Goal: Transaction & Acquisition: Download file/media

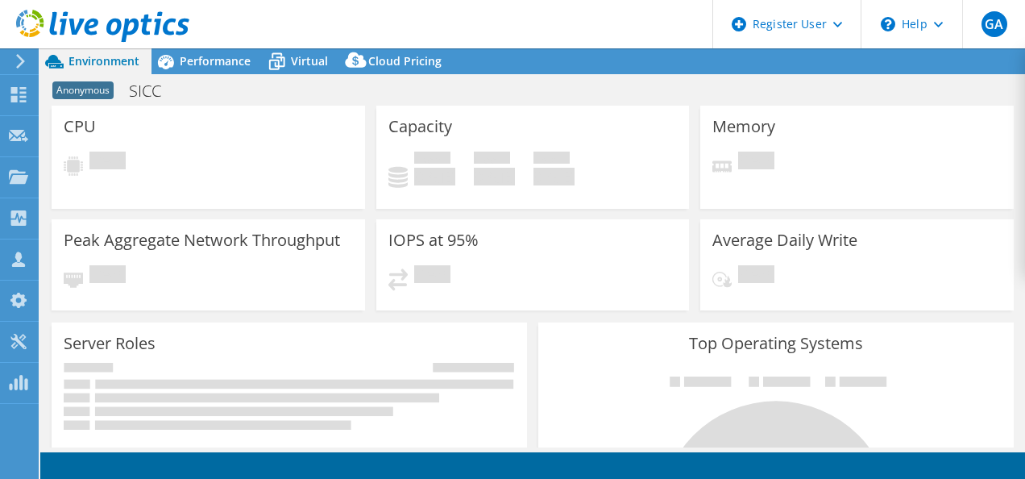
select select "EUFrankfurt"
select select "USD"
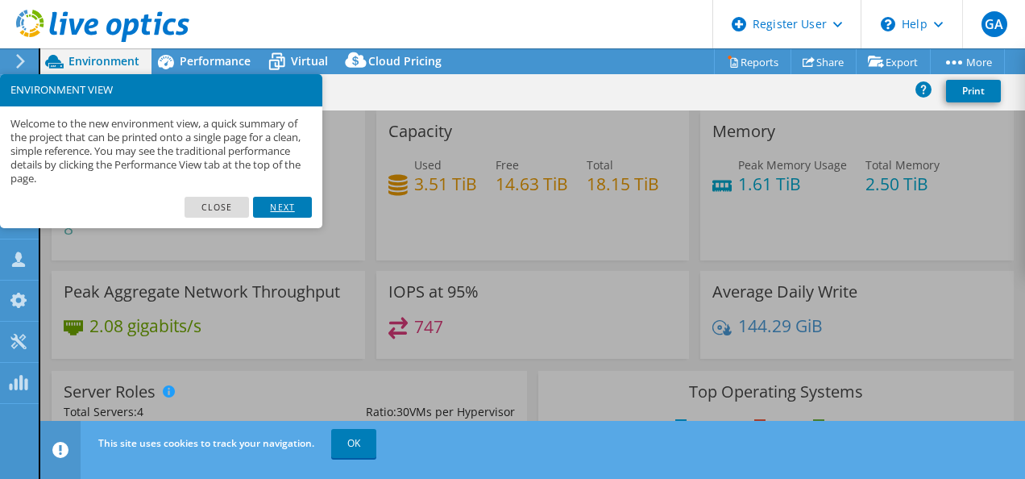
click at [277, 211] on link "Next" at bounding box center [282, 207] width 58 height 21
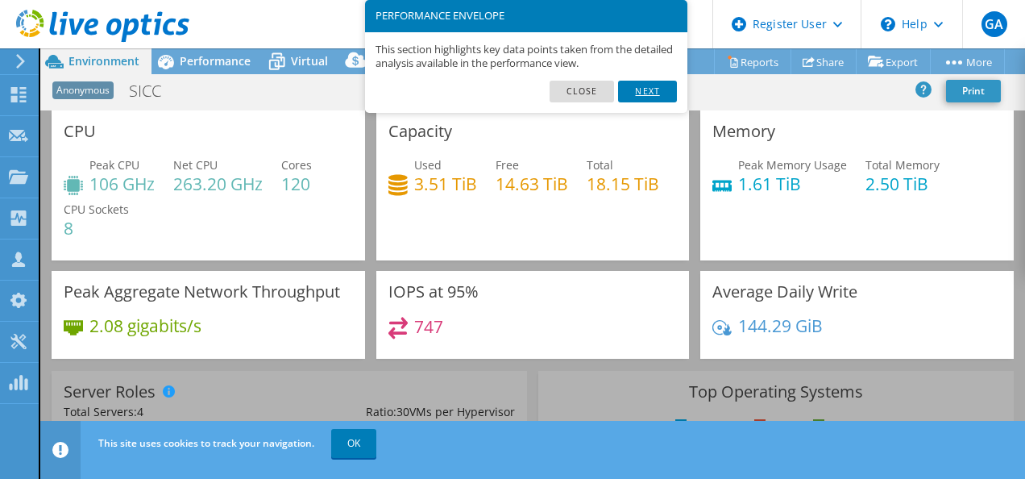
click at [653, 88] on link "Next" at bounding box center [647, 91] width 58 height 21
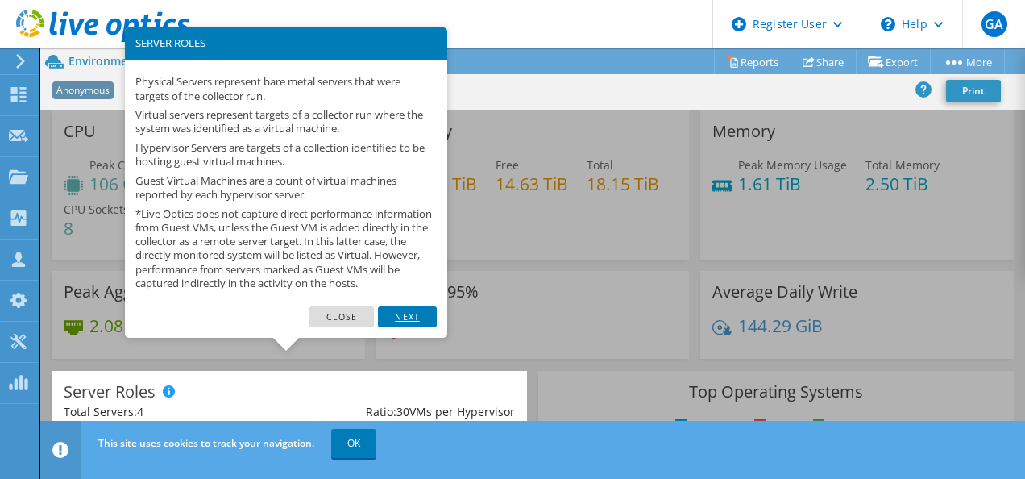
click at [396, 325] on link "Next" at bounding box center [407, 316] width 58 height 21
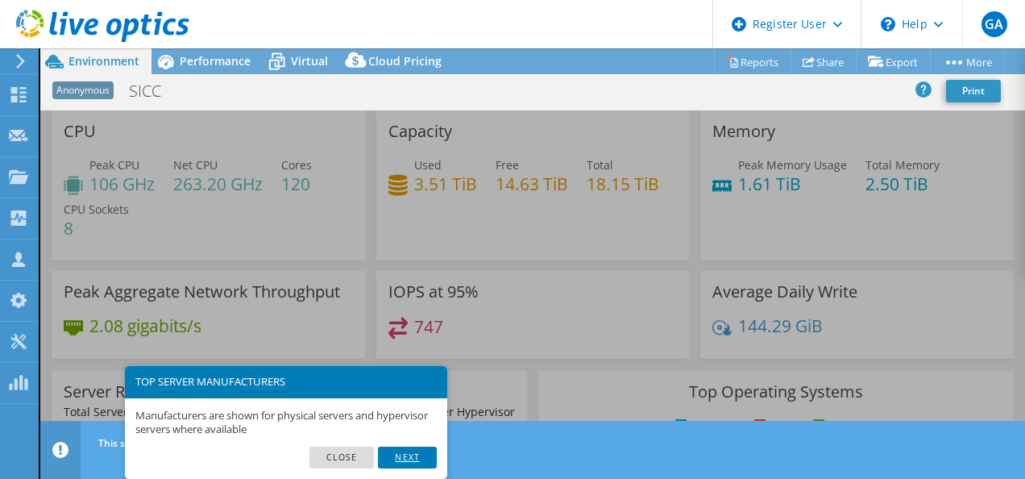
click at [402, 450] on link "Next" at bounding box center [407, 456] width 58 height 21
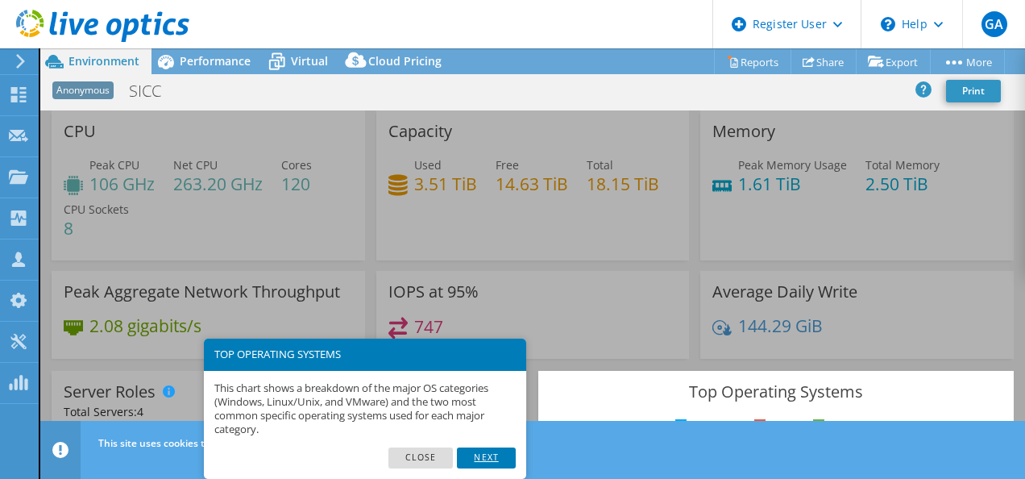
click at [495, 456] on link "Next" at bounding box center [486, 457] width 58 height 21
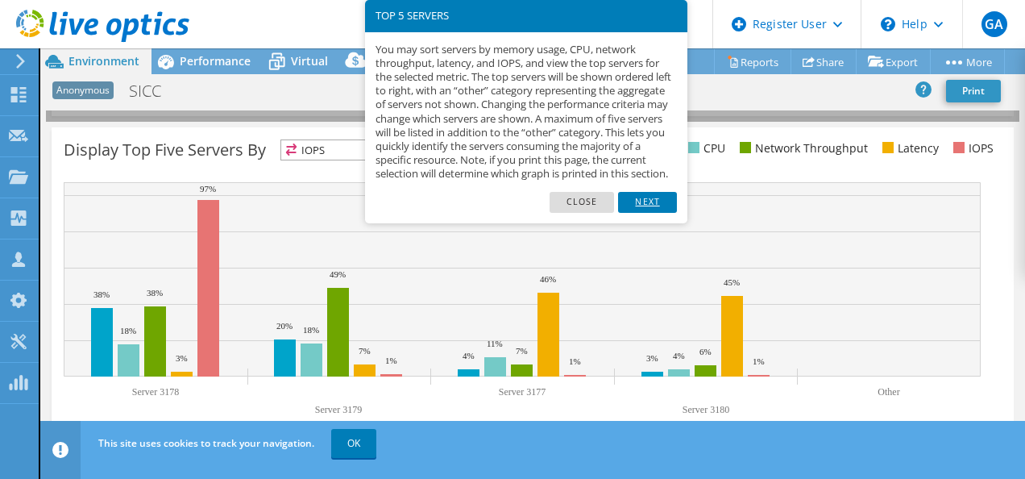
click at [652, 213] on link "Next" at bounding box center [647, 202] width 58 height 21
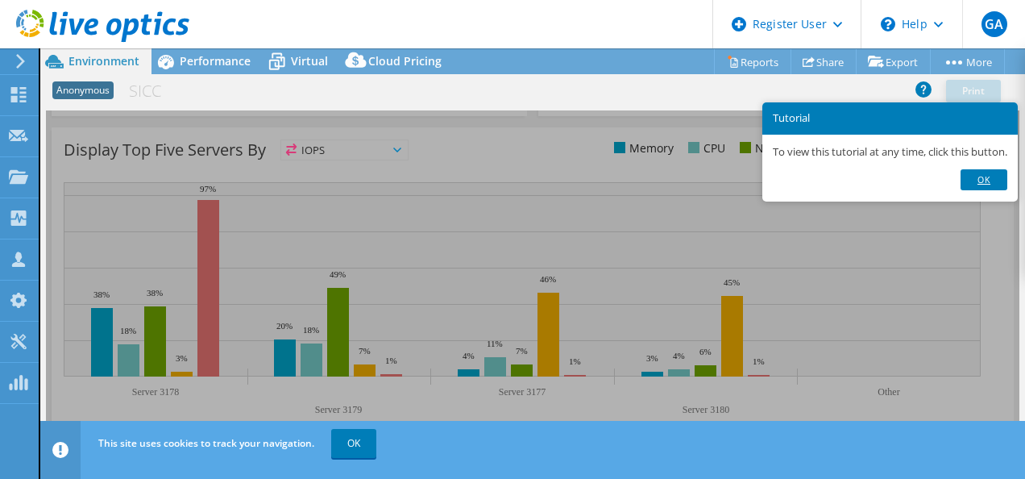
click at [997, 180] on link "Ok" at bounding box center [983, 179] width 47 height 21
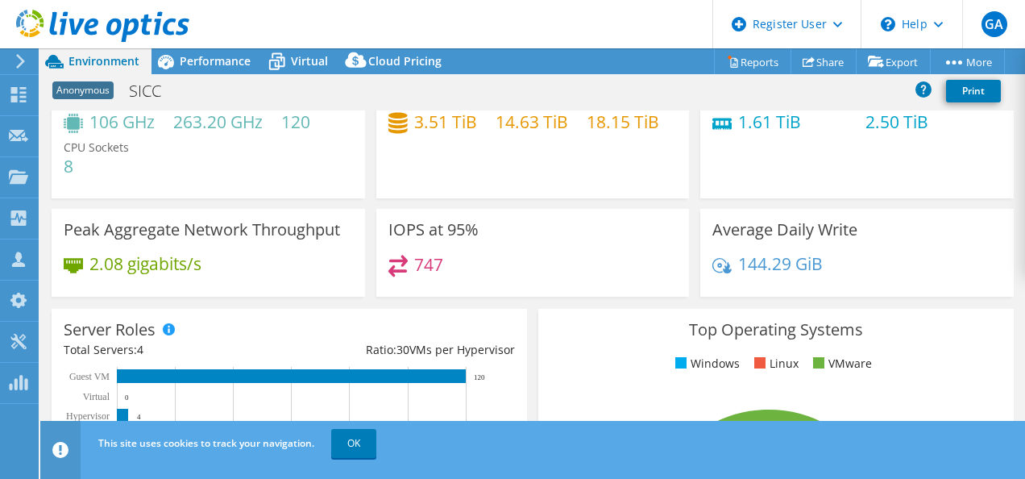
scroll to position [0, 0]
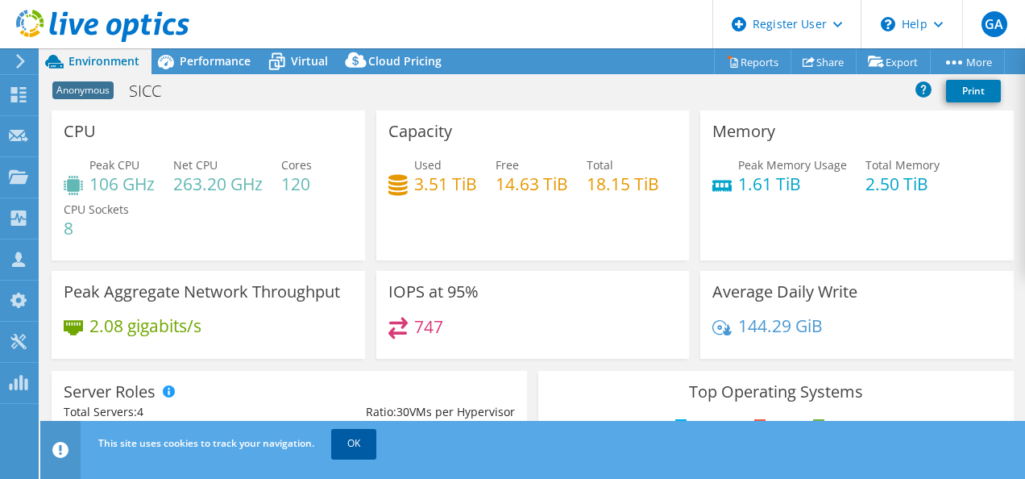
click at [333, 450] on link "OK" at bounding box center [353, 443] width 45 height 29
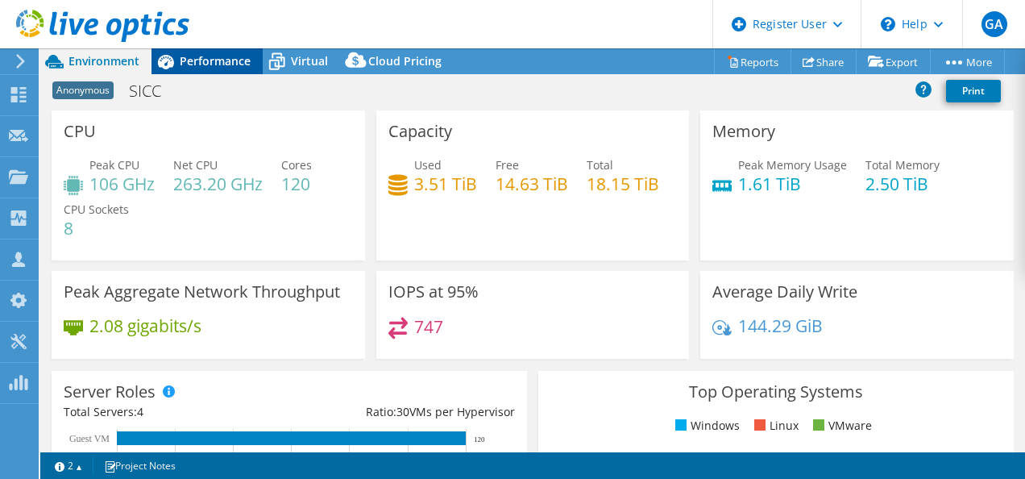
click at [213, 56] on span "Performance" at bounding box center [215, 60] width 71 height 15
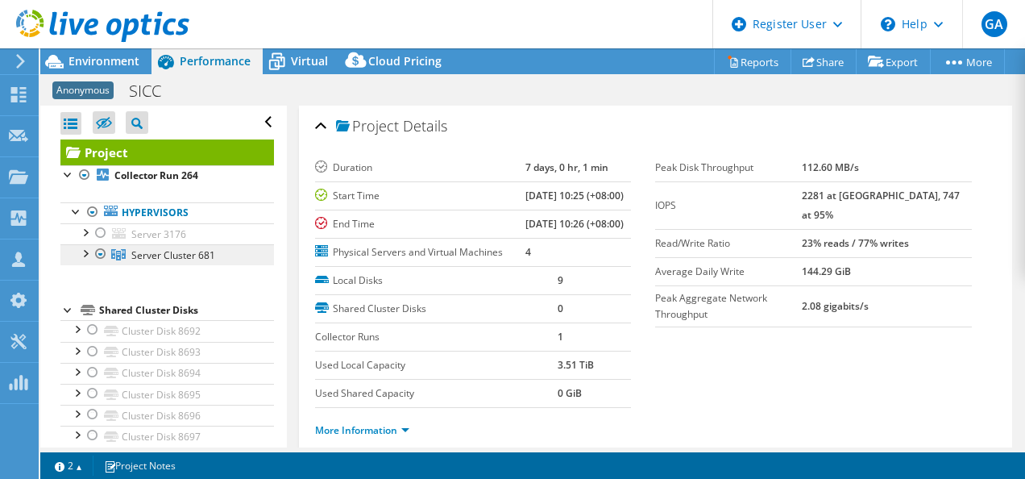
click at [160, 257] on span "Server Cluster 681" at bounding box center [173, 255] width 84 height 14
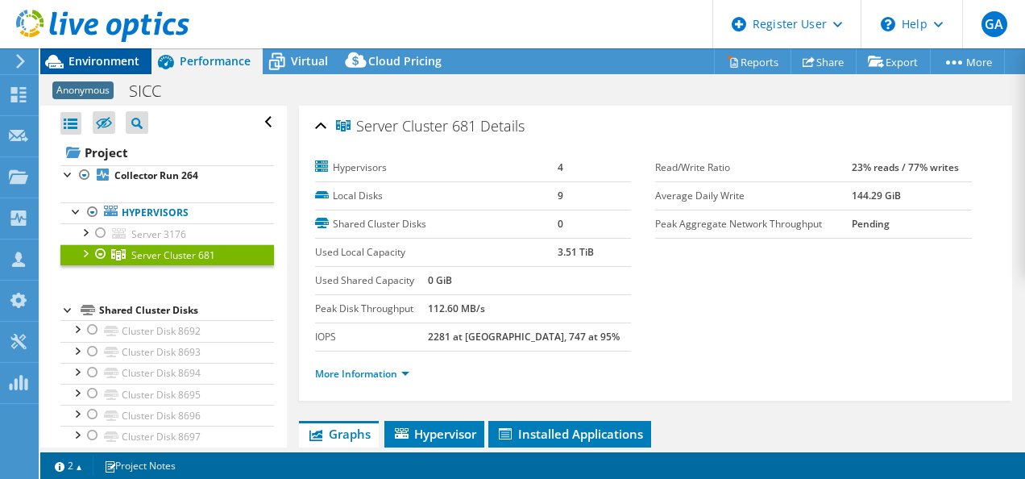
click at [94, 63] on span "Environment" at bounding box center [103, 60] width 71 height 15
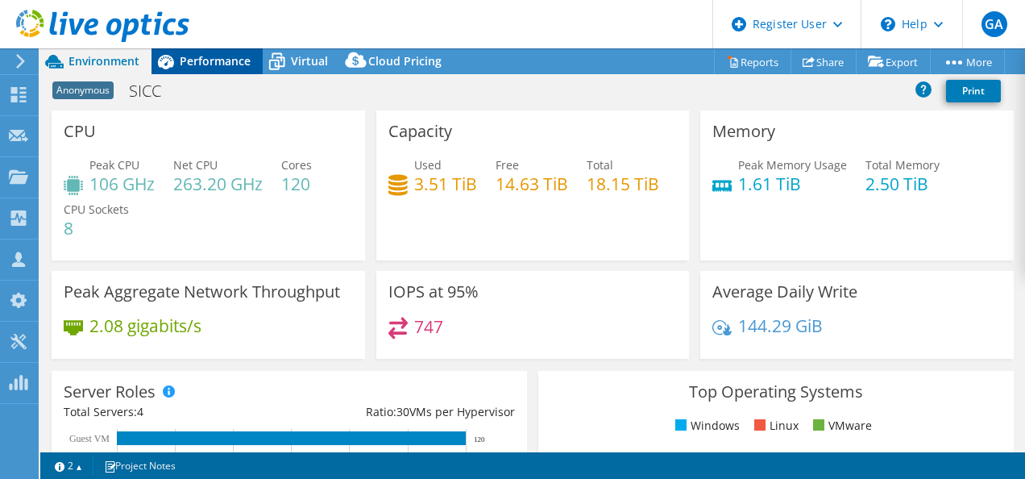
click at [208, 54] on span "Performance" at bounding box center [215, 60] width 71 height 15
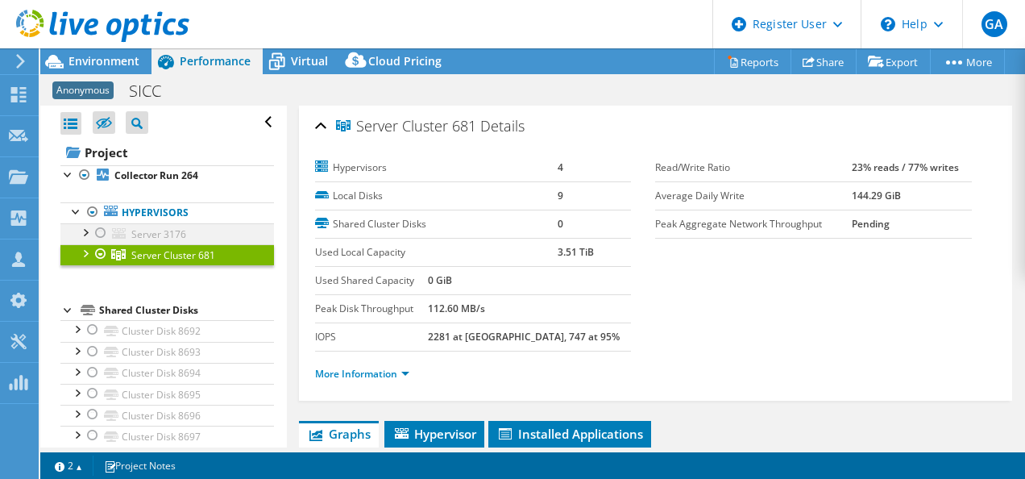
click at [103, 233] on div at bounding box center [101, 232] width 16 height 19
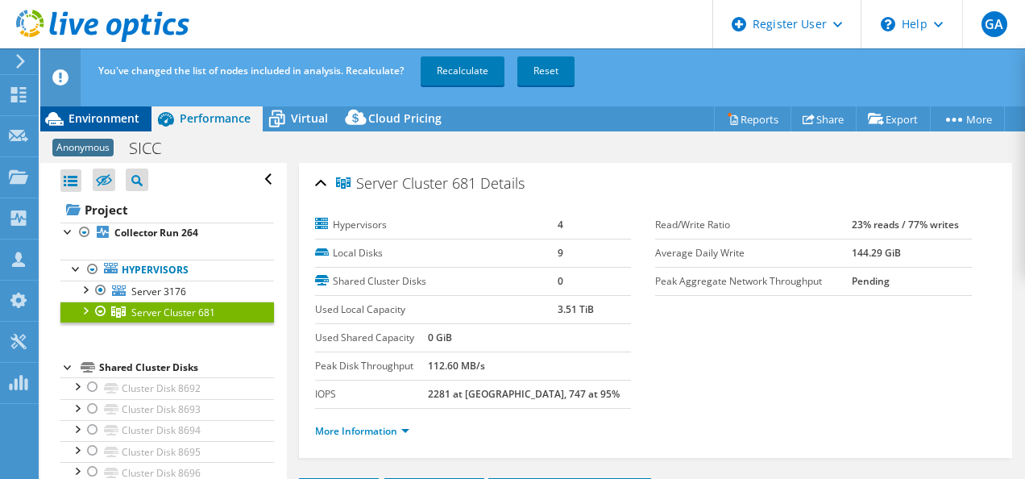
click at [97, 110] on div "Environment" at bounding box center [95, 119] width 111 height 26
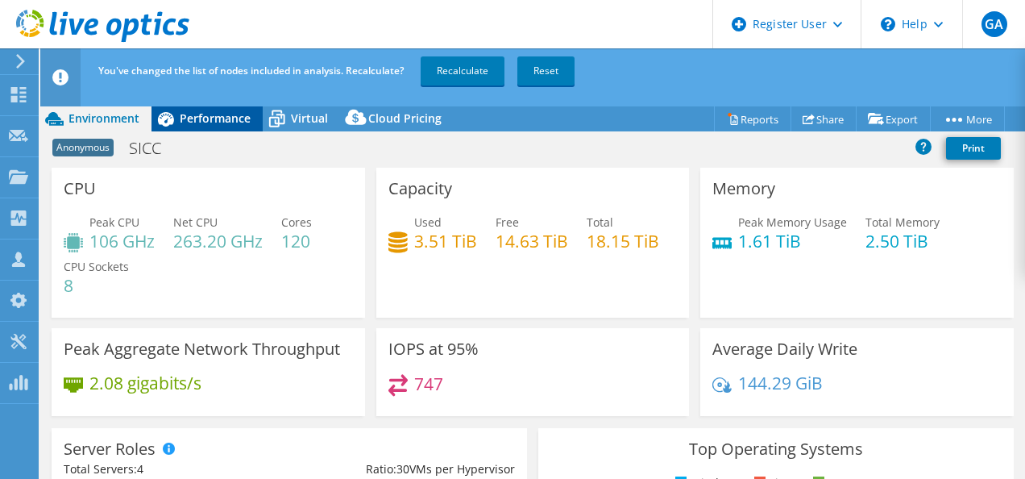
click at [214, 119] on span "Performance" at bounding box center [215, 117] width 71 height 15
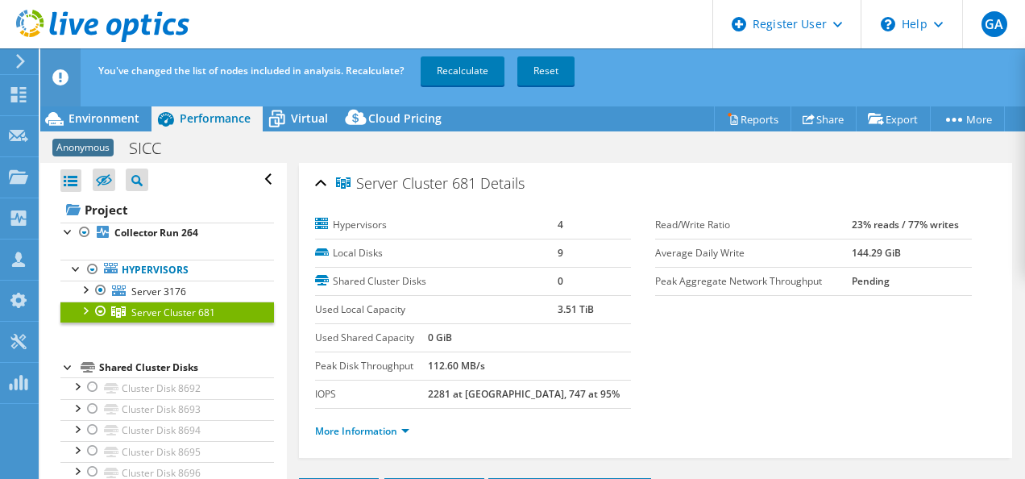
click at [97, 312] on div at bounding box center [101, 310] width 16 height 19
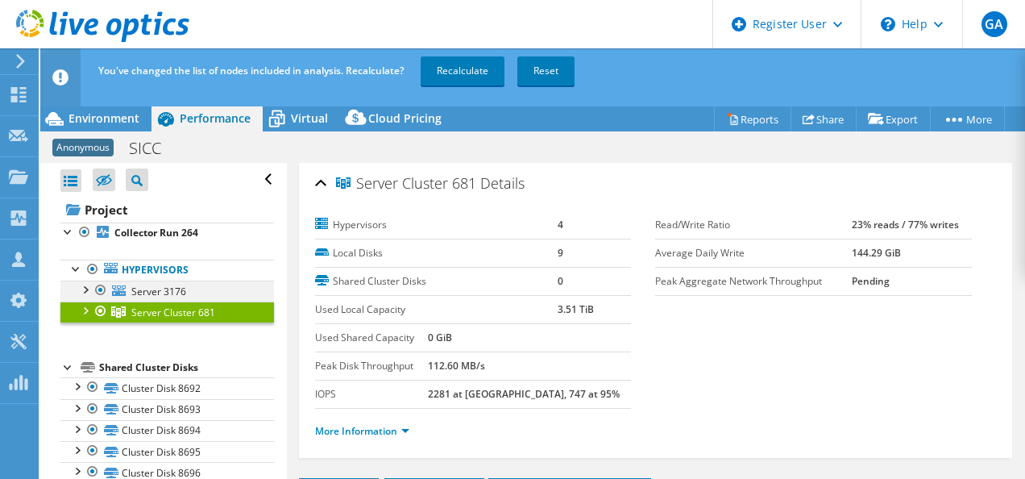
click at [101, 287] on div at bounding box center [101, 289] width 16 height 19
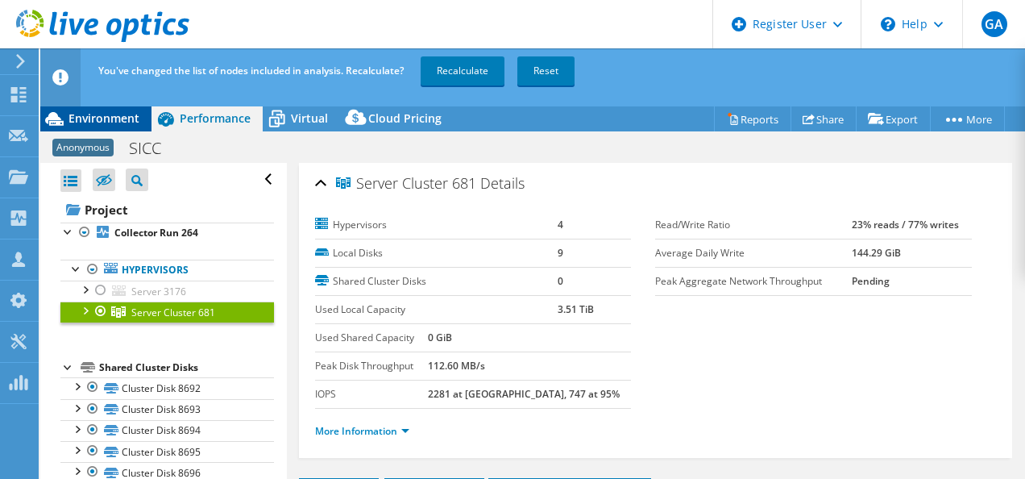
click at [127, 129] on div "Environment" at bounding box center [95, 119] width 111 height 26
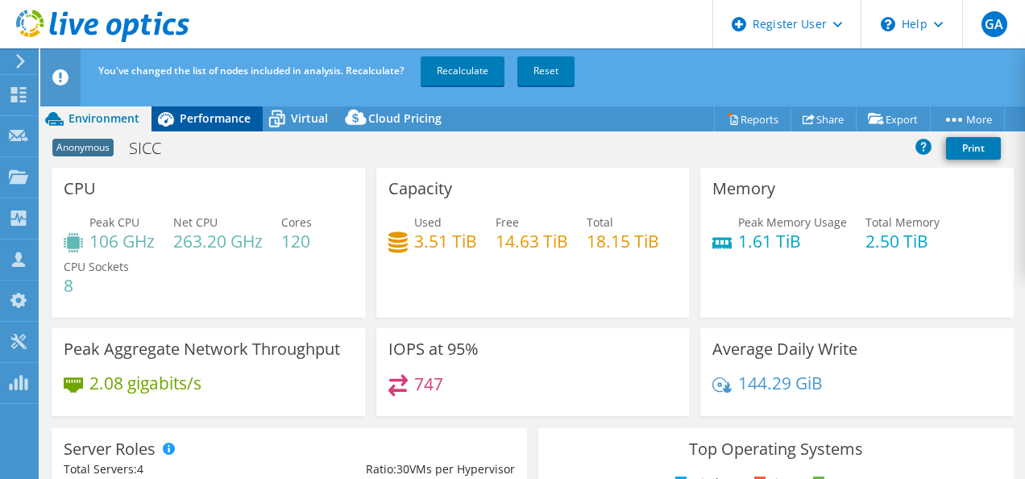
click at [223, 117] on span "Performance" at bounding box center [215, 117] width 71 height 15
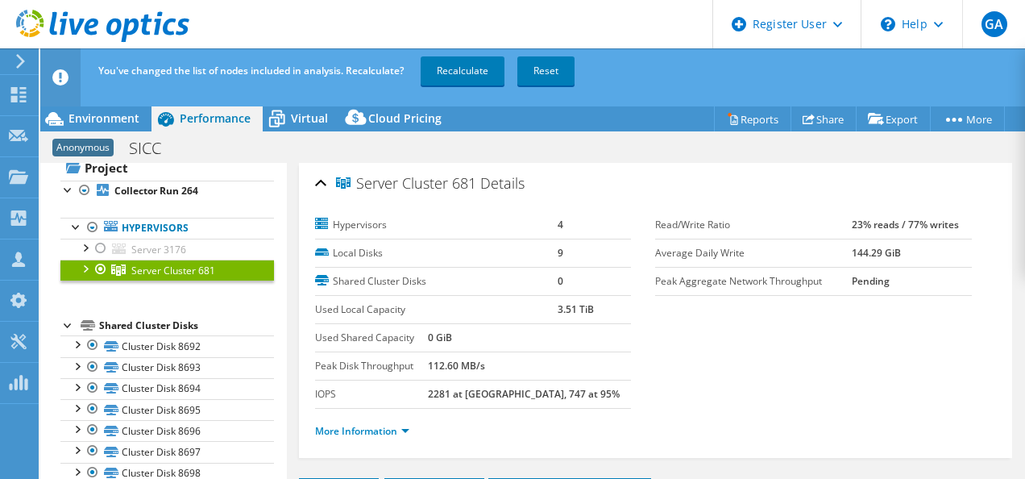
scroll to position [58, 0]
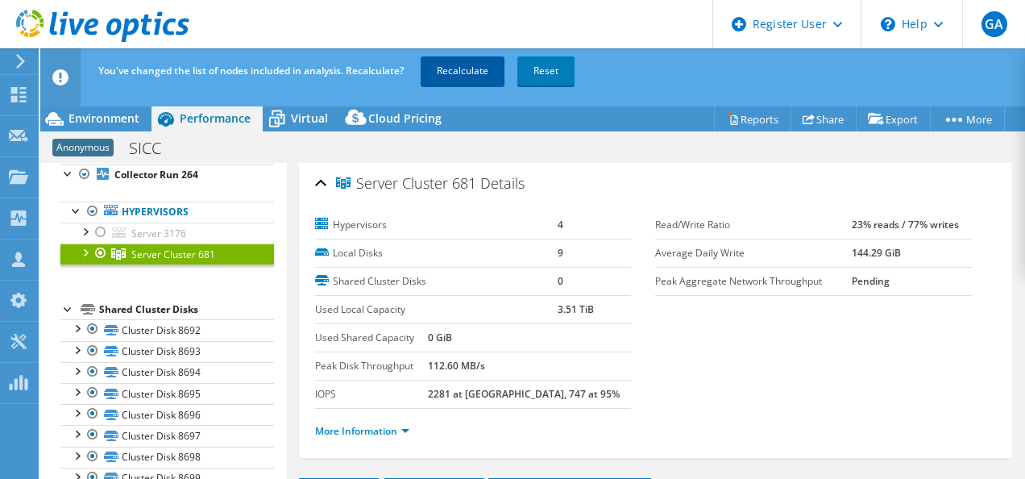
click at [476, 76] on link "Recalculate" at bounding box center [463, 70] width 84 height 29
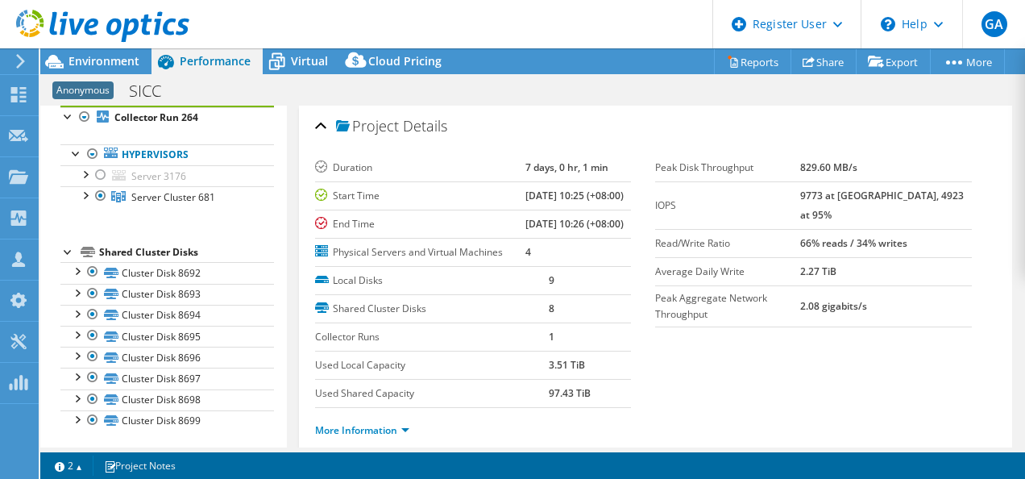
click at [79, 56] on span "Environment" at bounding box center [103, 60] width 71 height 15
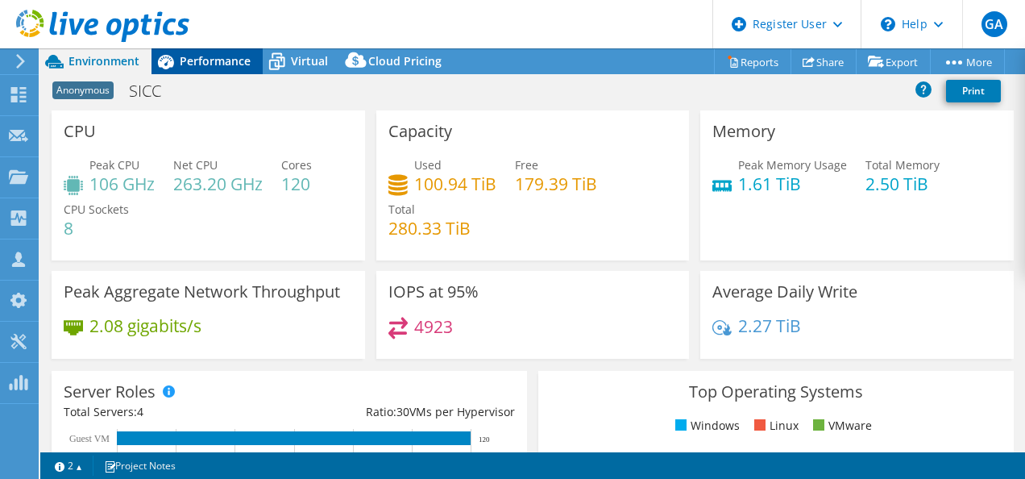
click at [230, 58] on span "Performance" at bounding box center [215, 60] width 71 height 15
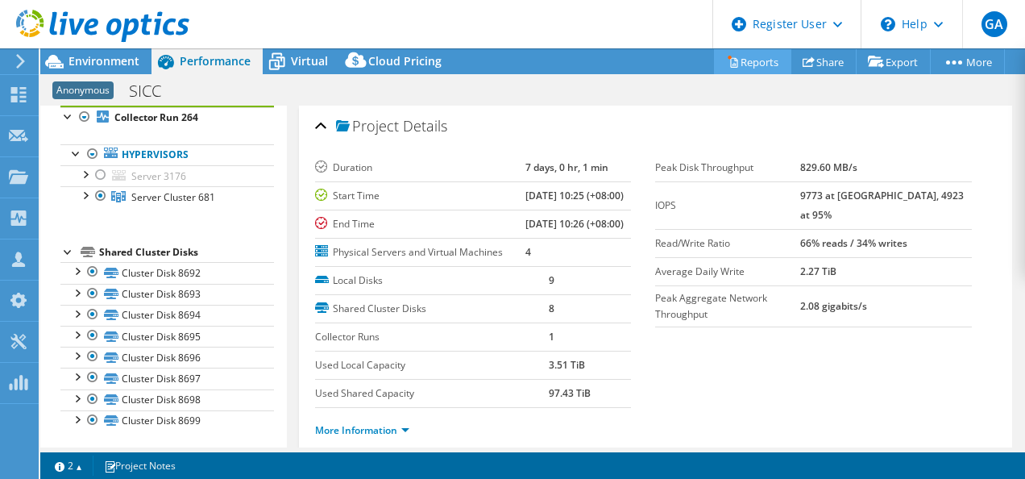
click at [744, 61] on link "Reports" at bounding box center [752, 61] width 77 height 25
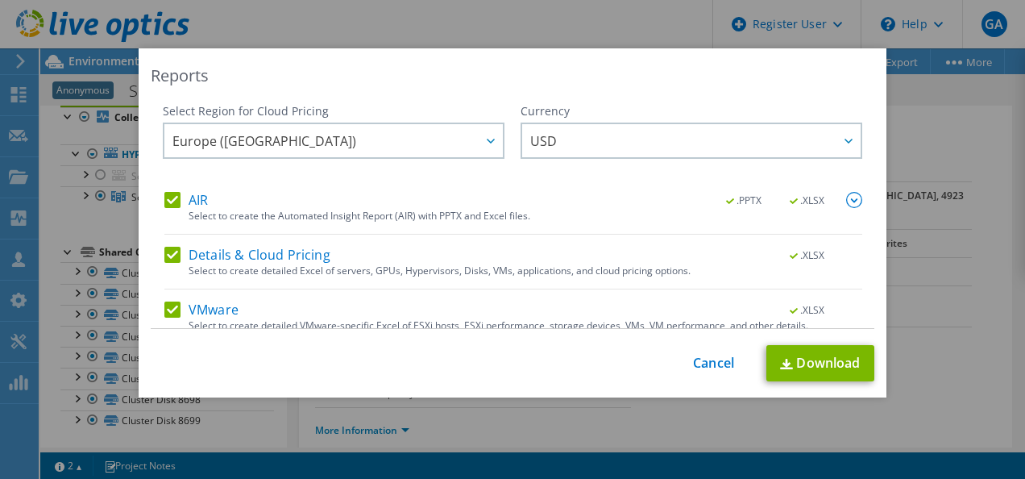
click at [164, 195] on label "AIR" at bounding box center [186, 200] width 44 height 16
click at [0, 0] on input "AIR" at bounding box center [0, 0] width 0 height 0
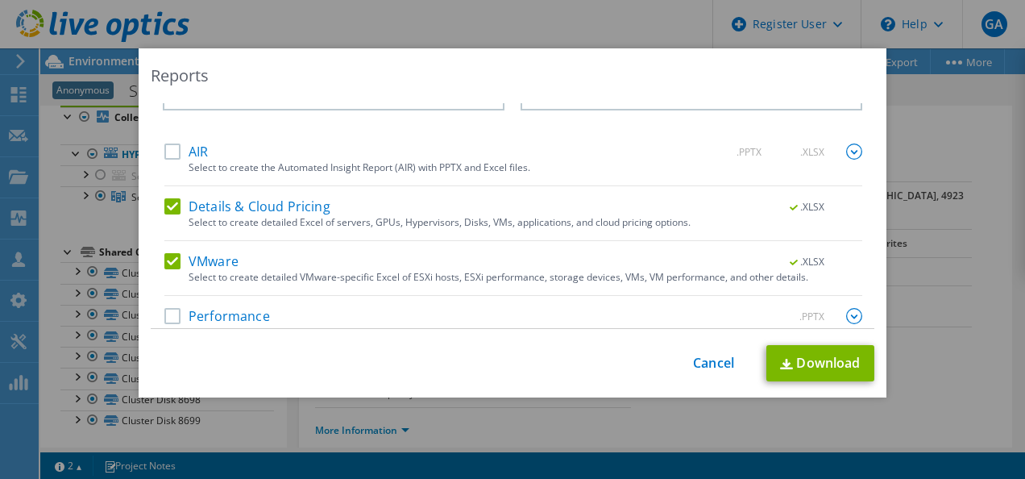
scroll to position [68, 0]
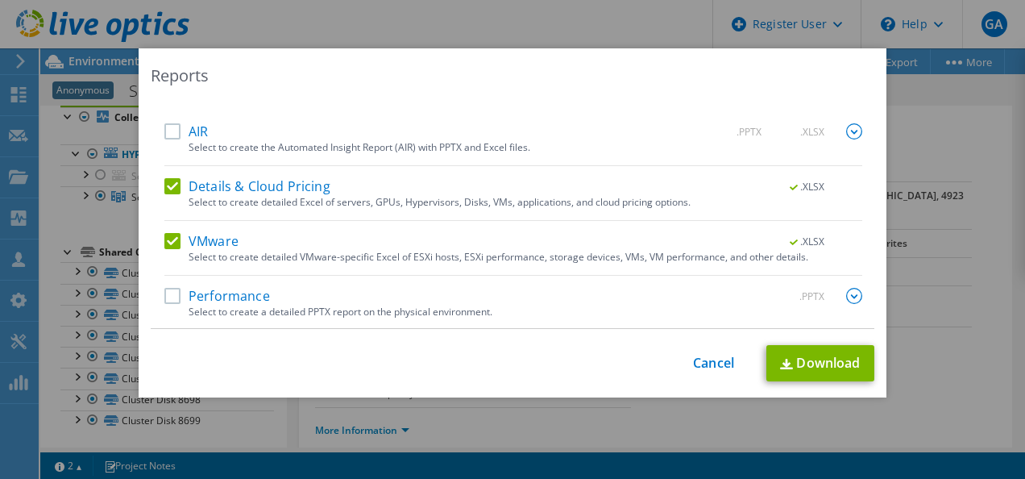
click at [164, 187] on label "Details & Cloud Pricing" at bounding box center [247, 186] width 166 height 16
click at [0, 0] on input "Details & Cloud Pricing" at bounding box center [0, 0] width 0 height 0
click at [822, 369] on link "Download" at bounding box center [820, 363] width 108 height 36
click at [895, 249] on div "Reports Select Region for Cloud Pricing Asia Pacific ([GEOGRAPHIC_DATA]) [GEOGR…" at bounding box center [512, 239] width 1025 height 382
